Goal: Task Accomplishment & Management: Use online tool/utility

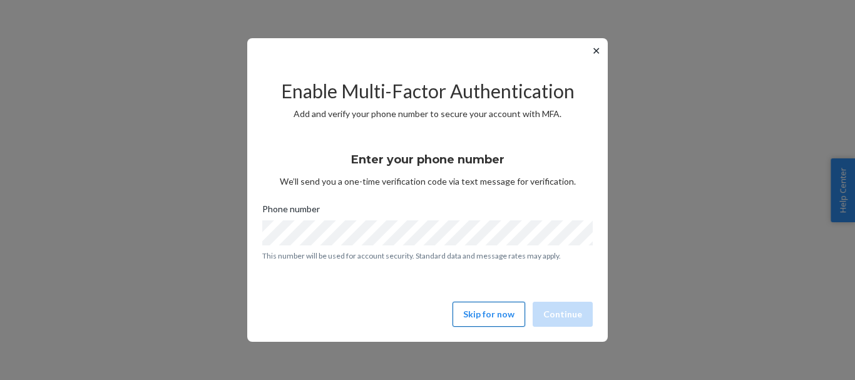
click at [501, 315] on button "Skip for now" at bounding box center [488, 314] width 73 height 25
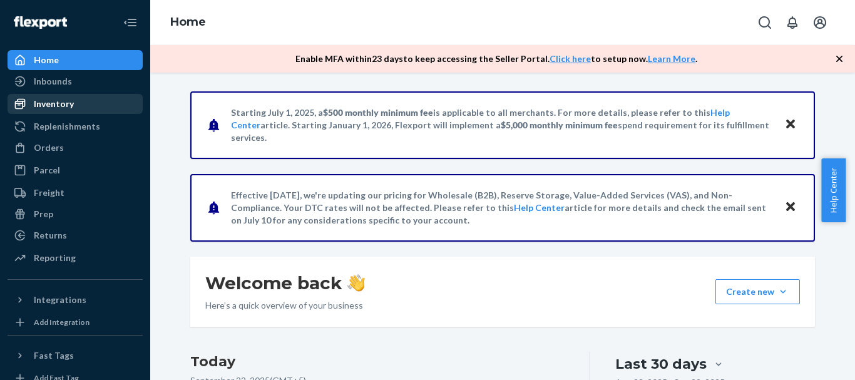
click at [59, 101] on div "Inventory" at bounding box center [54, 104] width 40 height 13
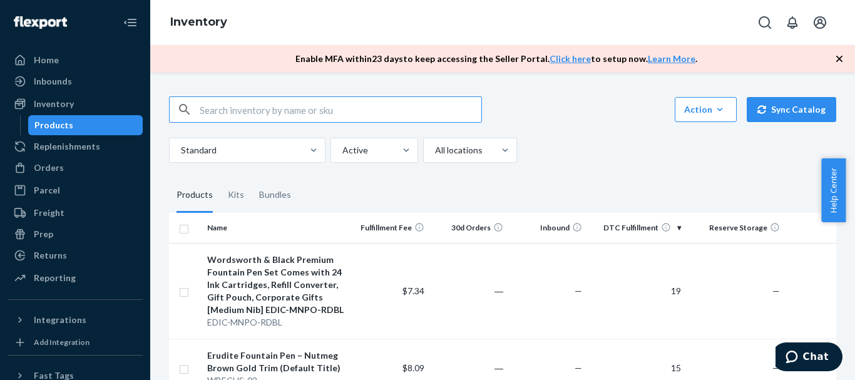
click at [305, 107] on input "text" at bounding box center [341, 109] width 282 height 25
type input "EDC-MNCF-GBCPR"
